Goal: Information Seeking & Learning: Learn about a topic

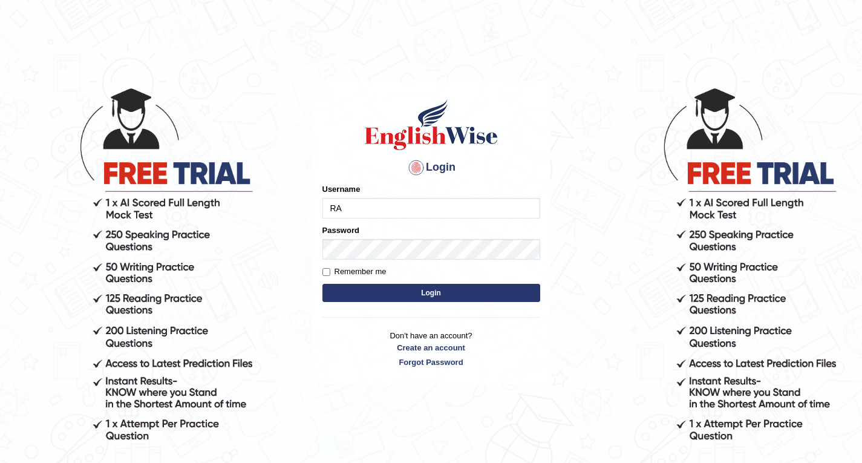
type input "R"
type input "razib_parramatta"
click at [447, 290] on button "Login" at bounding box center [432, 293] width 218 height 18
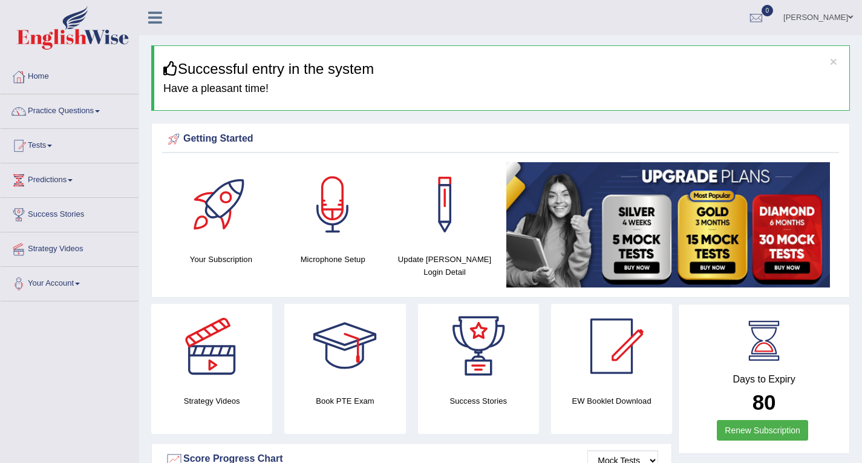
click at [64, 118] on link "Practice Questions" at bounding box center [70, 109] width 138 height 30
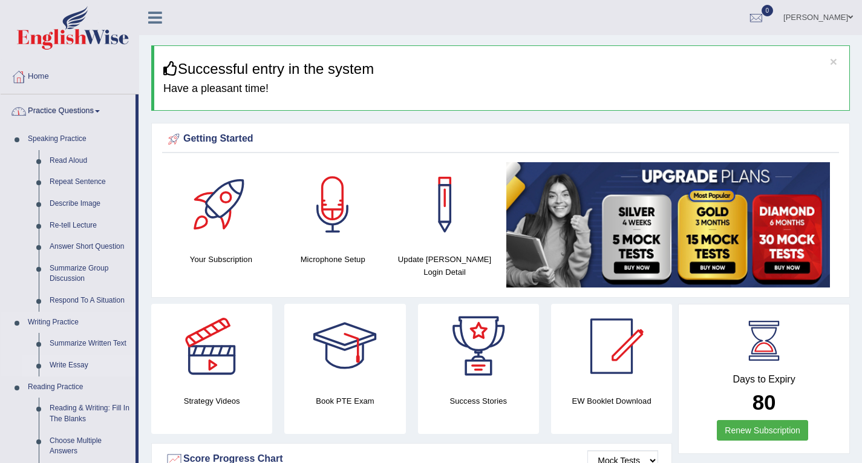
click at [71, 369] on link "Write Essay" at bounding box center [89, 366] width 91 height 22
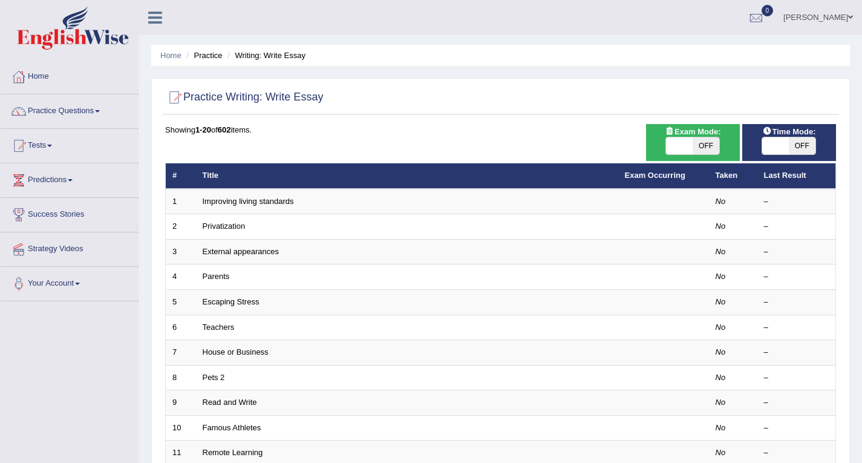
click at [702, 147] on span "OFF" at bounding box center [706, 145] width 27 height 17
checkbox input "true"
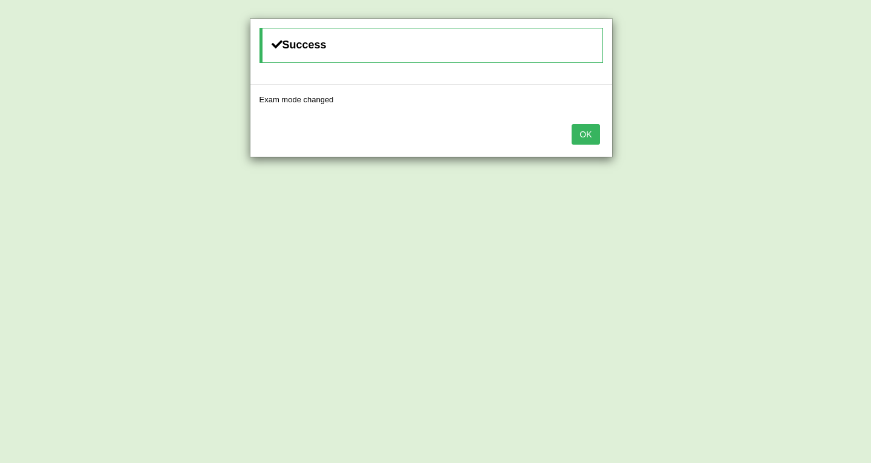
click at [584, 134] on button "OK" at bounding box center [586, 134] width 28 height 21
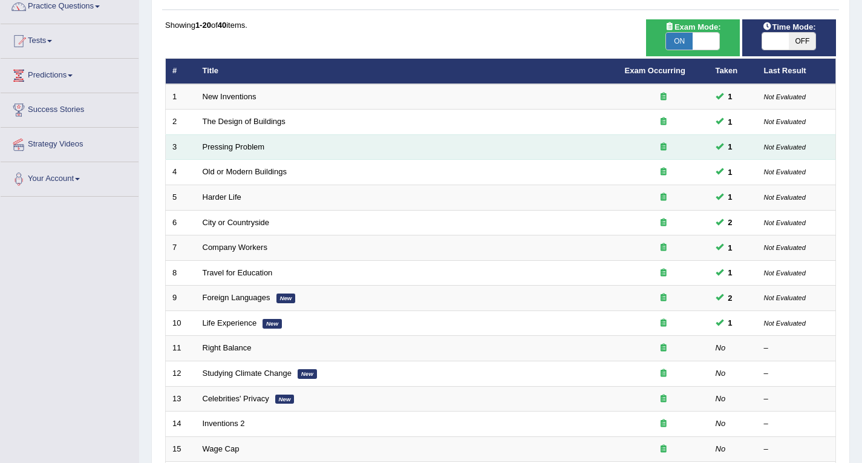
scroll to position [182, 0]
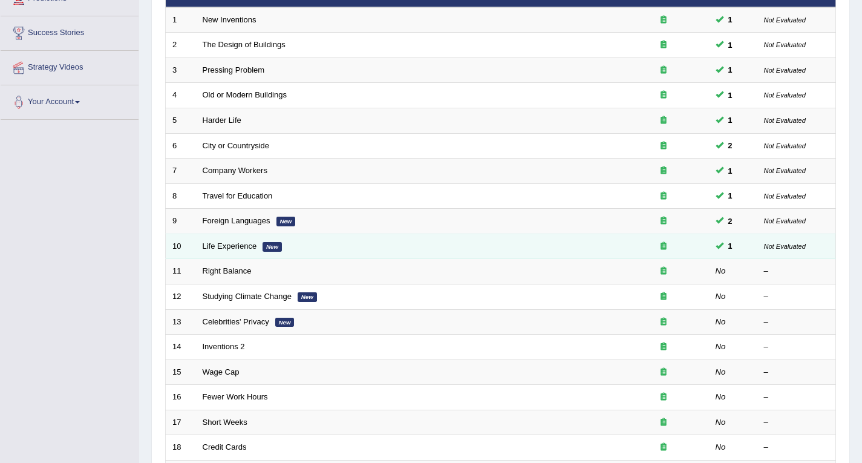
click at [230, 251] on td "Life Experience New" at bounding box center [407, 246] width 422 height 25
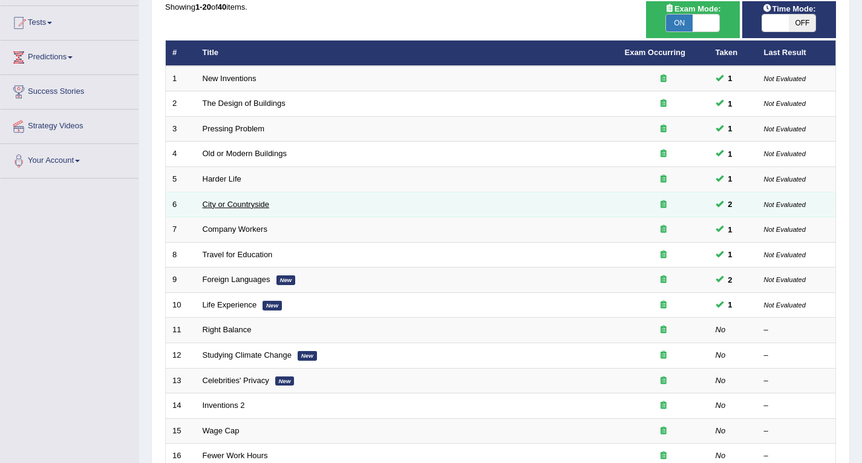
scroll to position [121, 0]
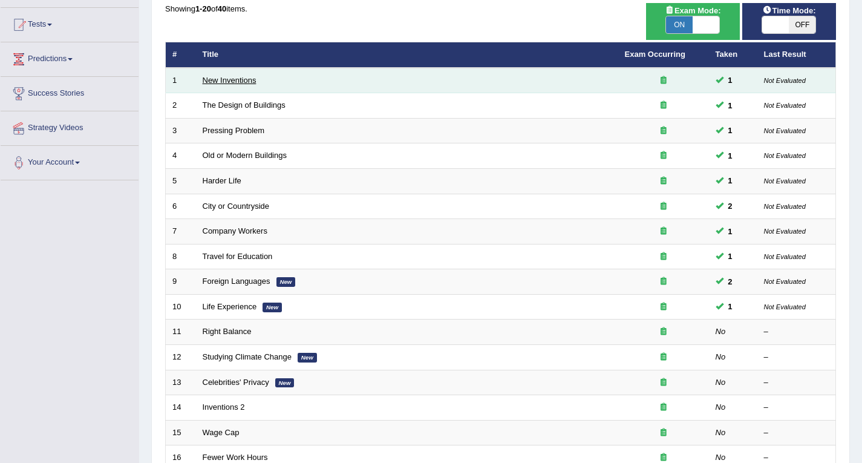
click at [251, 76] on link "New Inventions" at bounding box center [230, 80] width 54 height 9
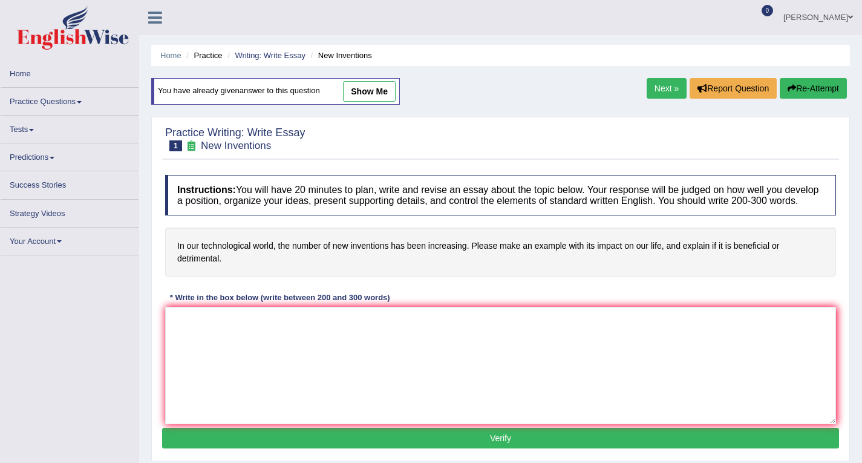
click at [364, 93] on link "show me" at bounding box center [369, 91] width 53 height 21
type textarea "The increasing influence of smartphone in our technological world has ingnited …"
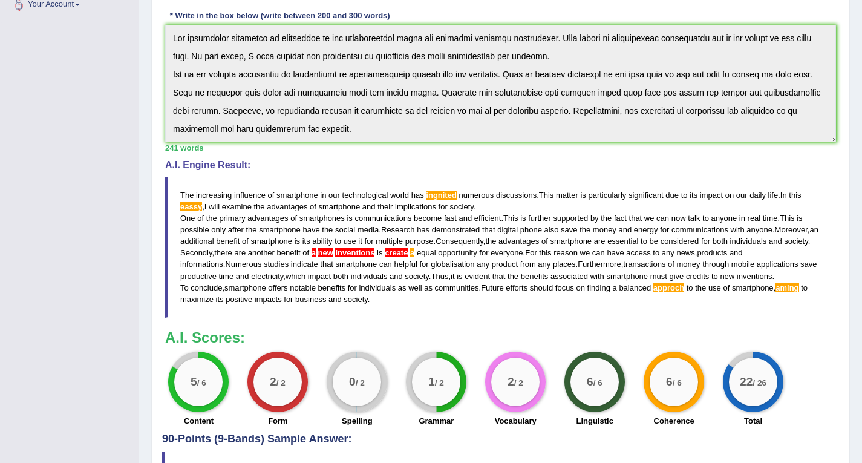
scroll to position [303, 0]
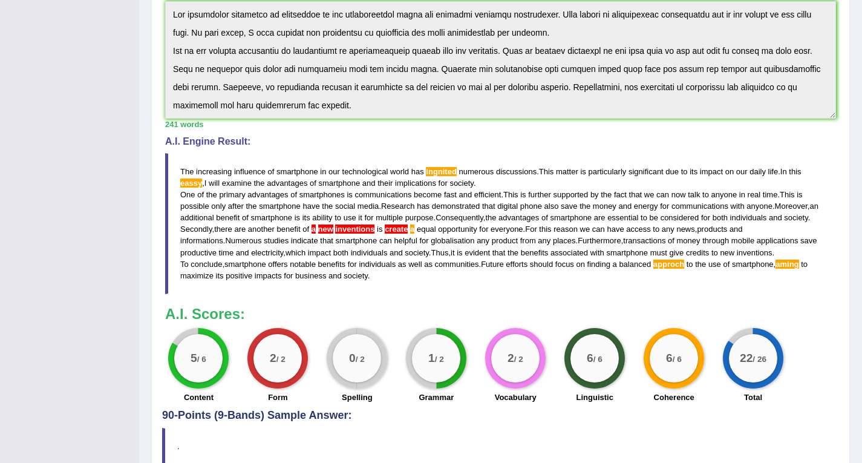
drag, startPoint x: 179, startPoint y: 195, endPoint x: 186, endPoint y: 196, distance: 8.0
click at [186, 196] on blockquote "The increasing influence of smartphone in our technological world has ingnited …" at bounding box center [500, 223] width 671 height 141
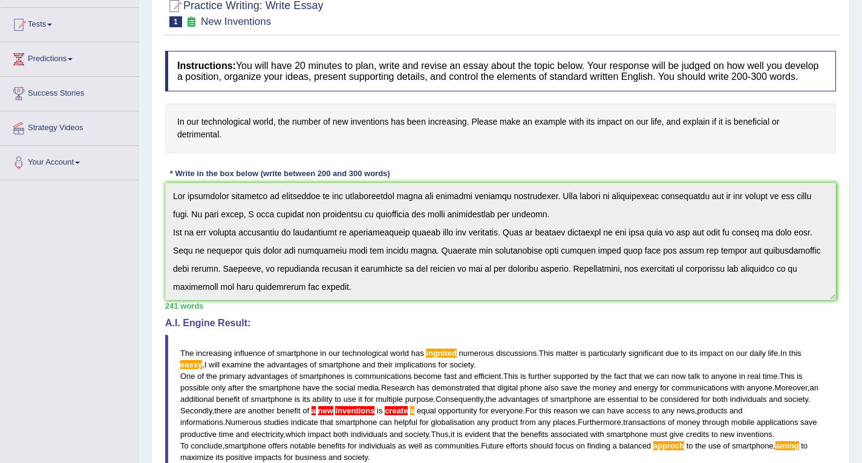
scroll to position [0, 0]
click at [573, 163] on div "Instructions: You will have 20 minutes to plan, write and revise an essay about…" at bounding box center [500, 318] width 677 height 546
